Goal: Transaction & Acquisition: Purchase product/service

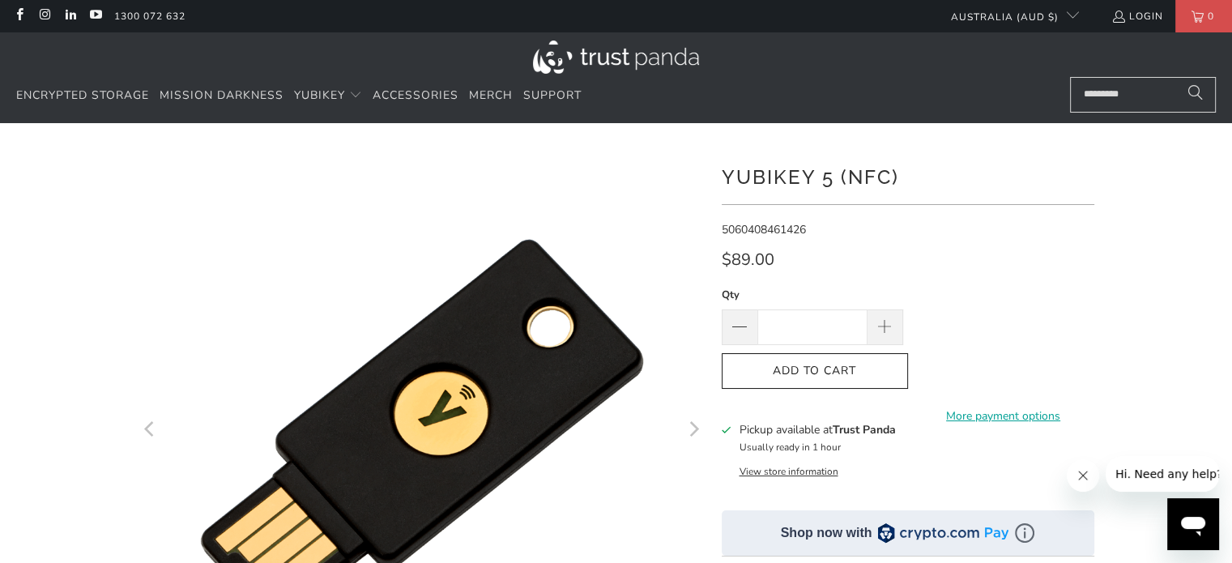
click at [1127, 292] on div at bounding box center [616, 555] width 1232 height 817
drag, startPoint x: 1082, startPoint y: 474, endPoint x: 2125, endPoint y: 908, distance: 1129.3
click at [1082, 474] on icon "Close message from company" at bounding box center [1081, 475] width 13 height 13
drag, startPoint x: 785, startPoint y: 321, endPoint x: 890, endPoint y: 328, distance: 104.7
click at [891, 330] on div "Qty *" at bounding box center [811, 315] width 181 height 59
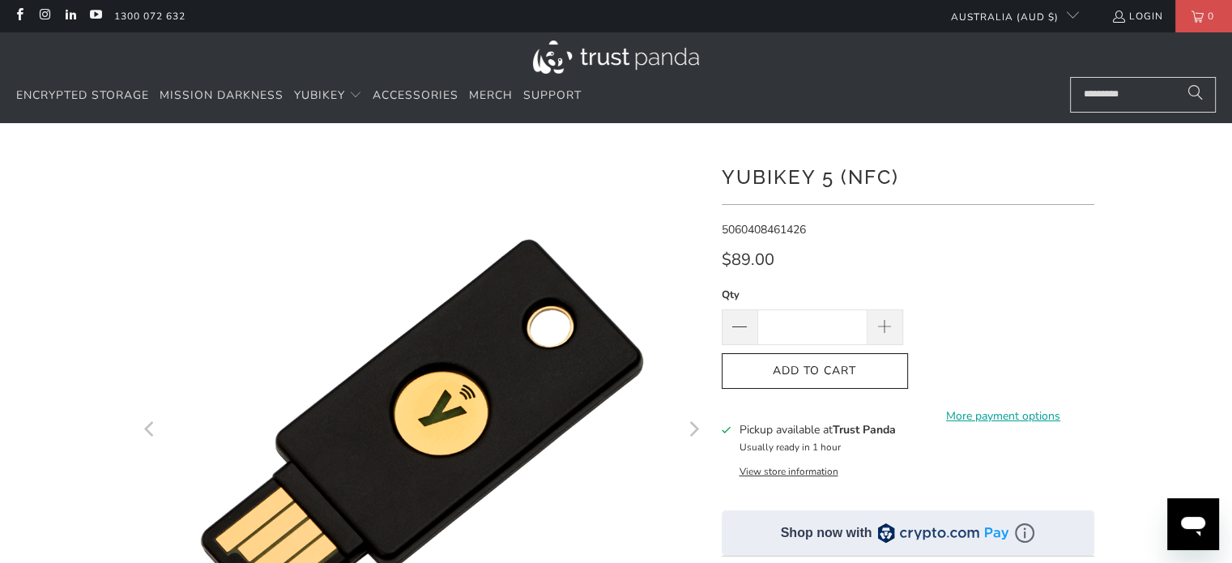
drag, startPoint x: 777, startPoint y: 326, endPoint x: 842, endPoint y: 333, distance: 65.1
click at [842, 333] on input "**" at bounding box center [812, 327] width 110 height 36
type input "**"
click at [763, 365] on span "Add to Cart" at bounding box center [814, 371] width 152 height 14
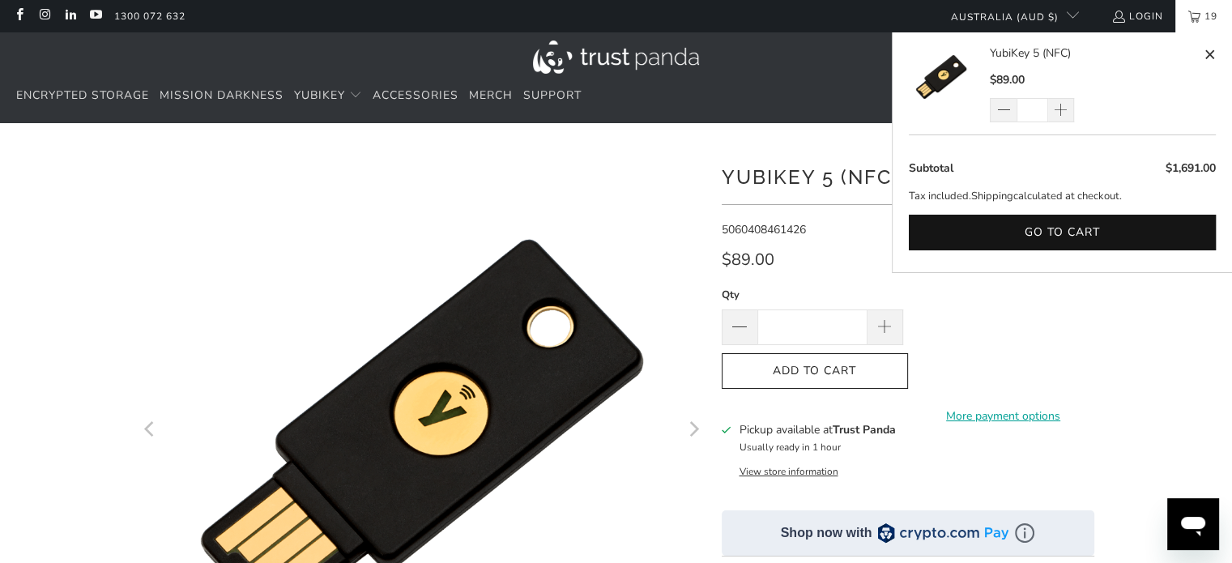
click at [1217, 349] on div at bounding box center [616, 555] width 1232 height 817
click at [1187, 14] on link "19" at bounding box center [1203, 16] width 57 height 32
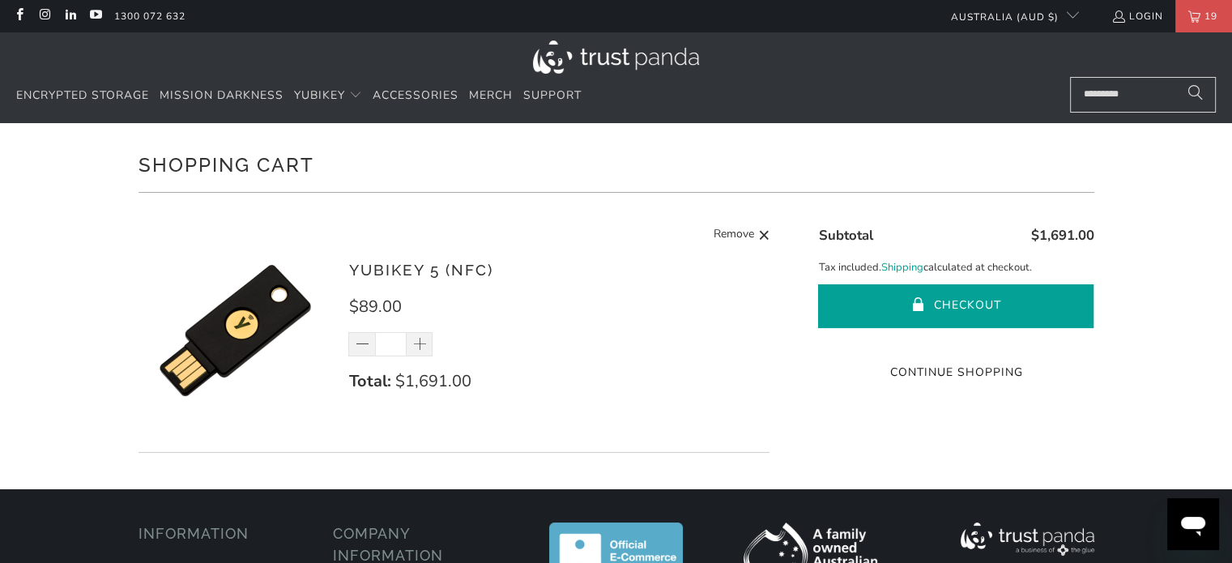
drag, startPoint x: 965, startPoint y: 312, endPoint x: 925, endPoint y: 308, distance: 40.7
click at [965, 311] on button "Checkout" at bounding box center [955, 306] width 275 height 44
